Goal: Task Accomplishment & Management: Use online tool/utility

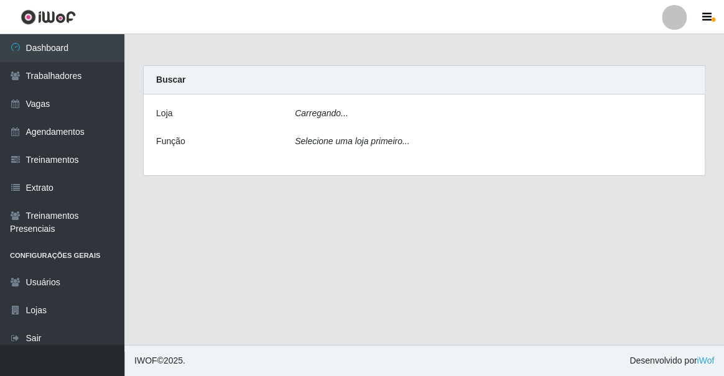
click at [341, 122] on div "Carregando..." at bounding box center [494, 116] width 416 height 18
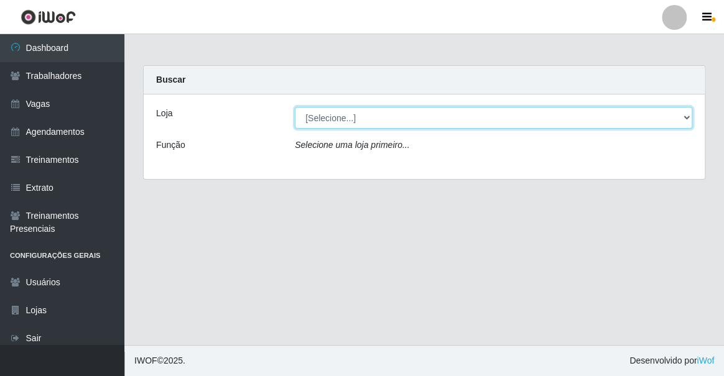
click at [351, 118] on select "[Selecione...] Famiglia Muccini - Ristorante [PERSON_NAME]" at bounding box center [494, 118] width 398 height 22
select select "267"
click at [295, 107] on select "[Selecione...] Famiglia Muccini - Ristorante [PERSON_NAME]" at bounding box center [494, 118] width 398 height 22
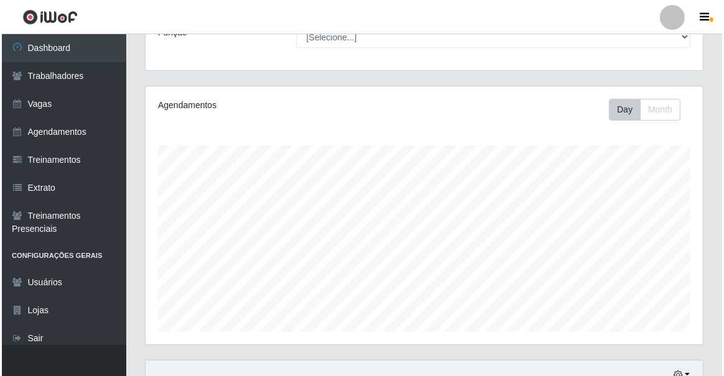
scroll to position [305, 0]
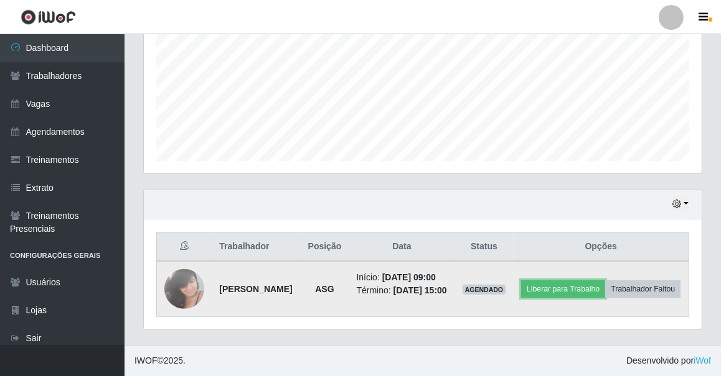
drag, startPoint x: 614, startPoint y: 269, endPoint x: 620, endPoint y: 251, distance: 19.7
click at [620, 261] on td "Liberar para Trabalho Trabalhador Faltou" at bounding box center [600, 289] width 175 height 56
click at [605, 281] on button "Liberar para Trabalho" at bounding box center [563, 289] width 84 height 17
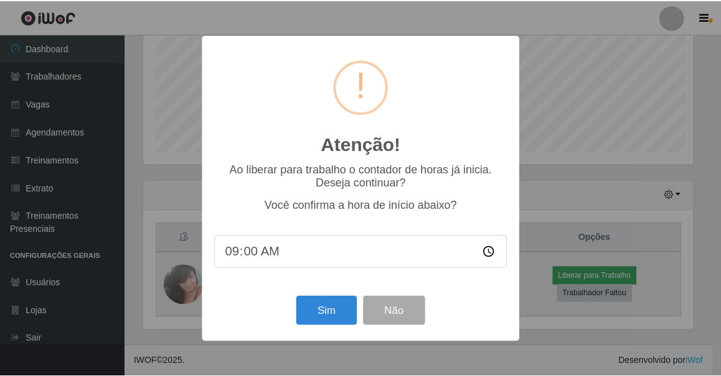
scroll to position [258, 552]
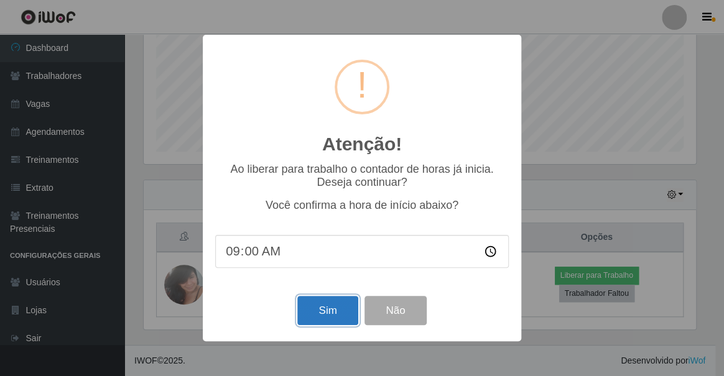
click at [333, 309] on button "Sim" at bounding box center [327, 310] width 60 height 29
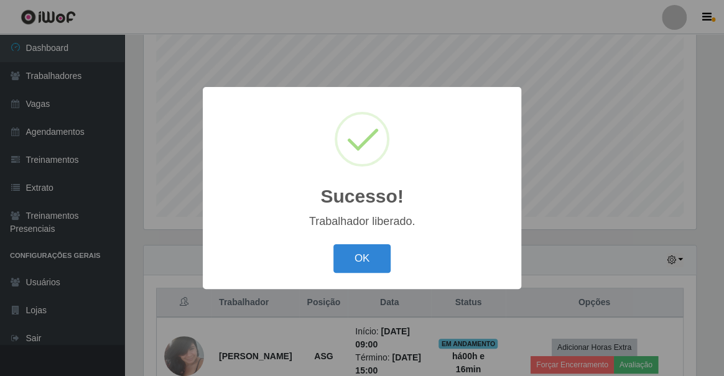
click at [334, 245] on button "OK" at bounding box center [363, 259] width 58 height 29
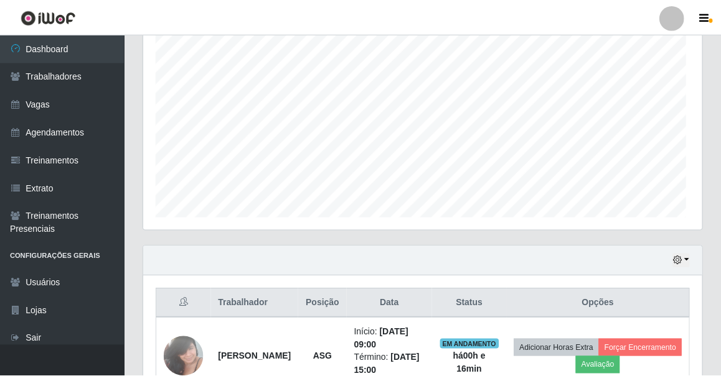
scroll to position [258, 558]
